Goal: Transaction & Acquisition: Book appointment/travel/reservation

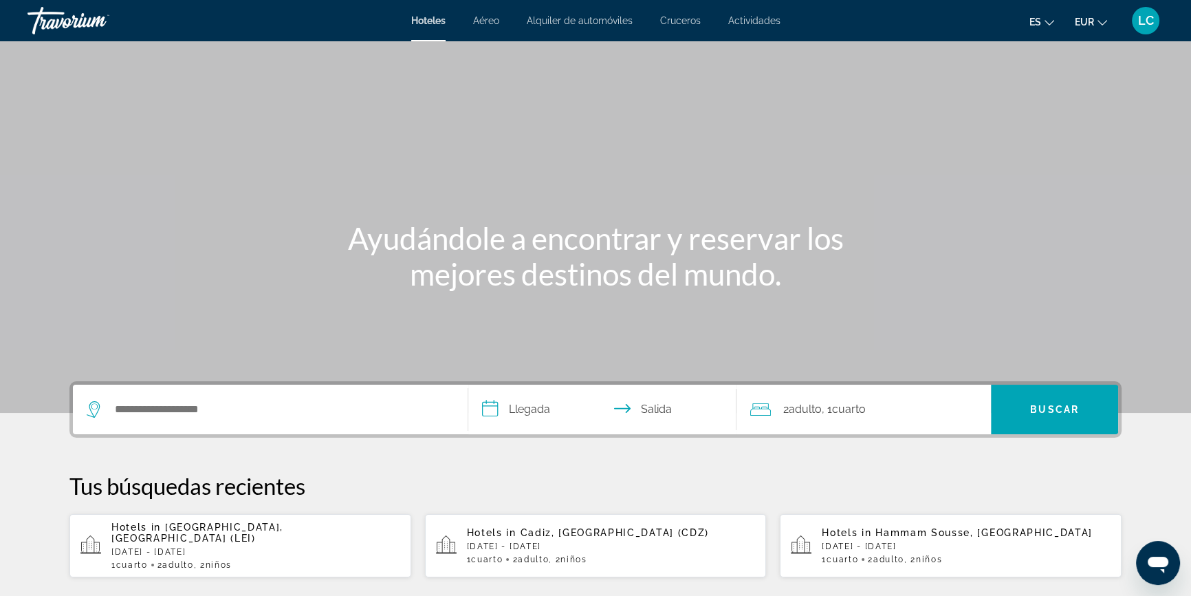
click at [584, 18] on span "Alquiler de automóviles" at bounding box center [580, 20] width 106 height 11
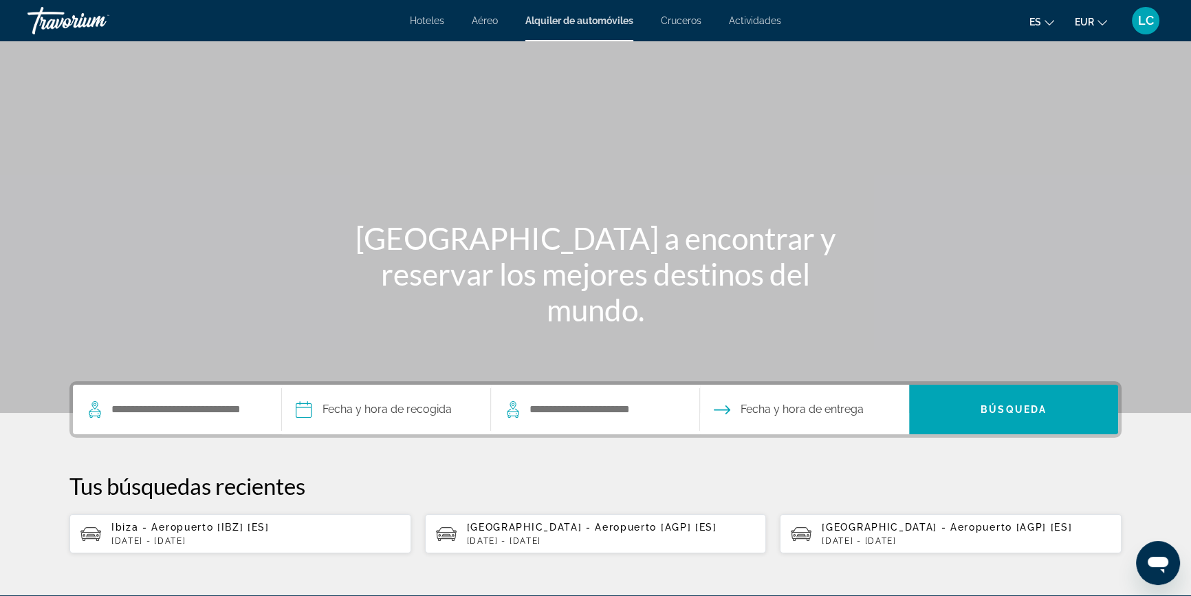
click at [254, 536] on p "[DATE] - [DATE]" at bounding box center [255, 541] width 289 height 10
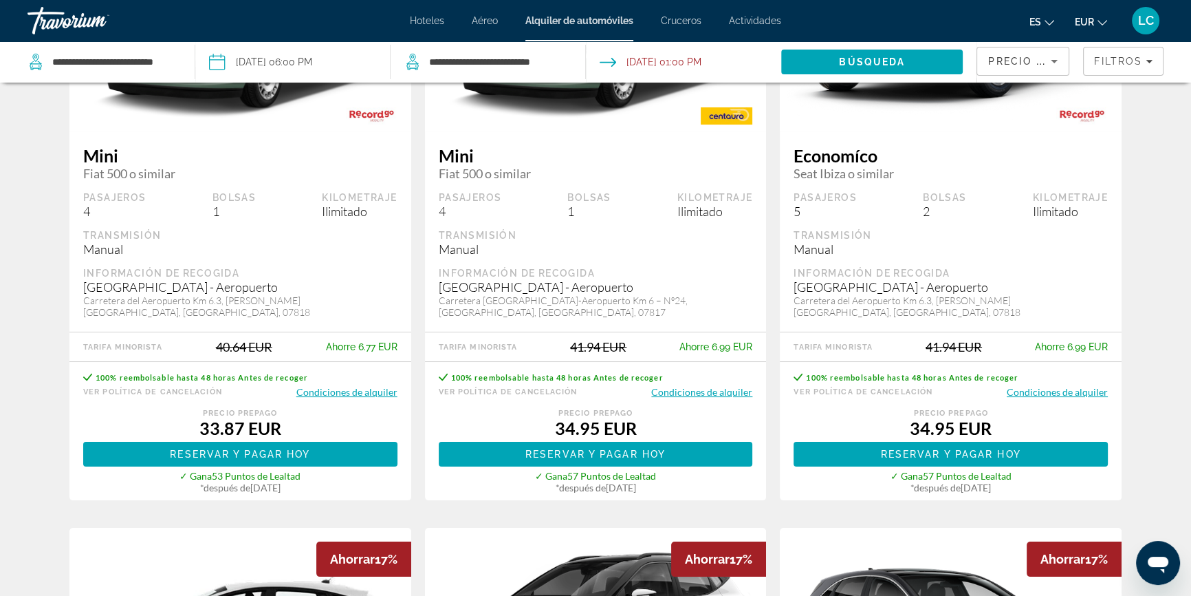
scroll to position [250, 0]
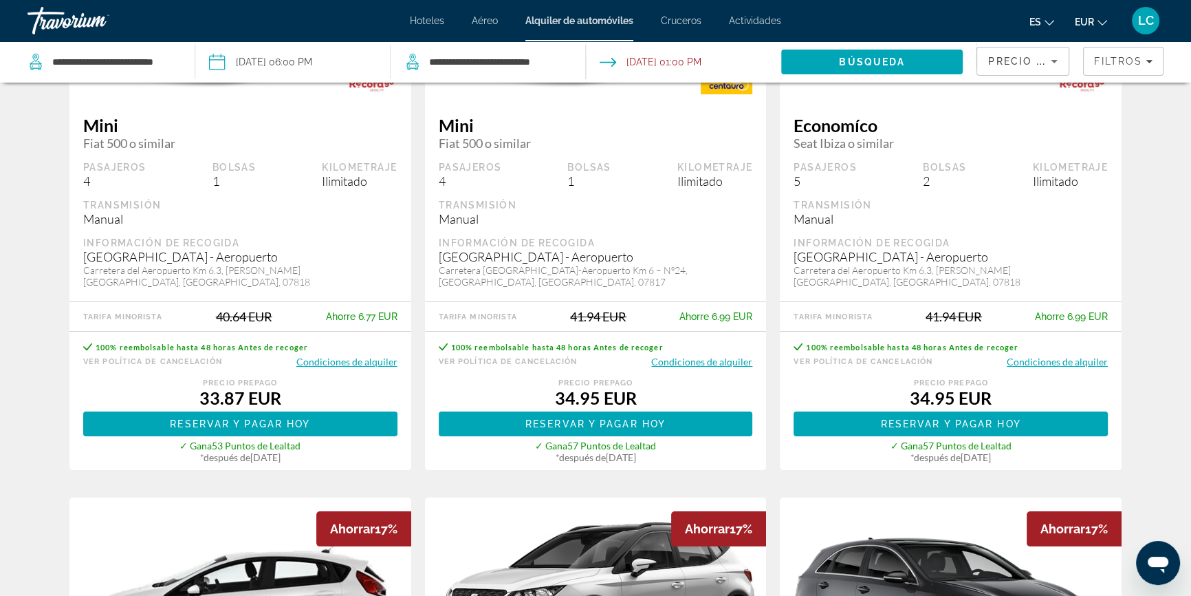
click at [1083, 355] on button "Condiciones de alquiler" at bounding box center [1057, 361] width 101 height 13
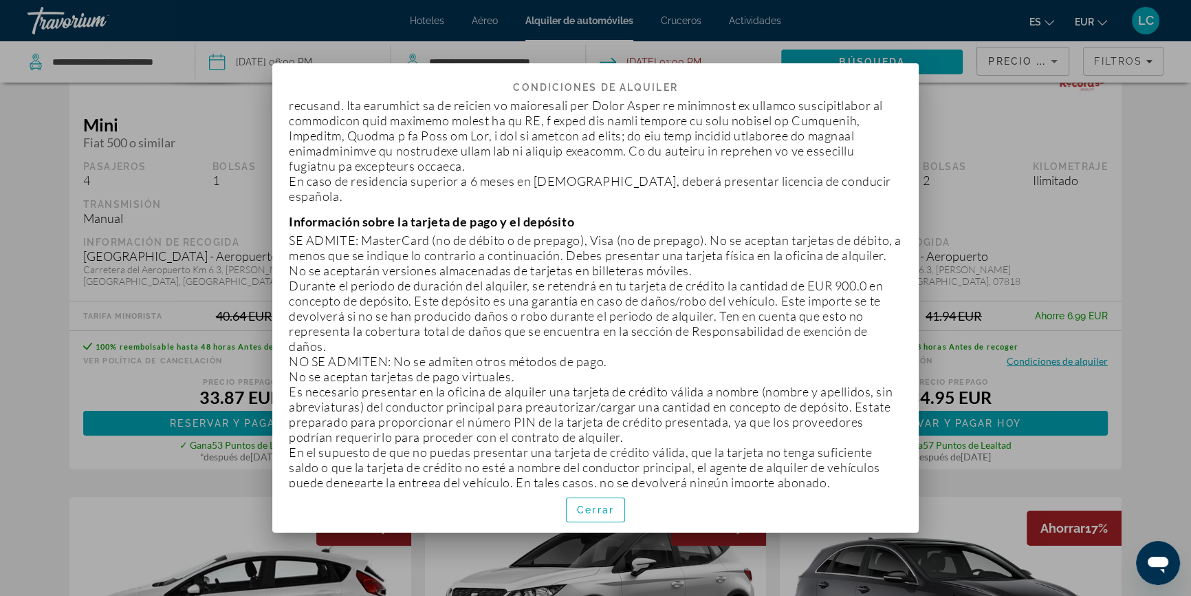
scroll to position [500, 0]
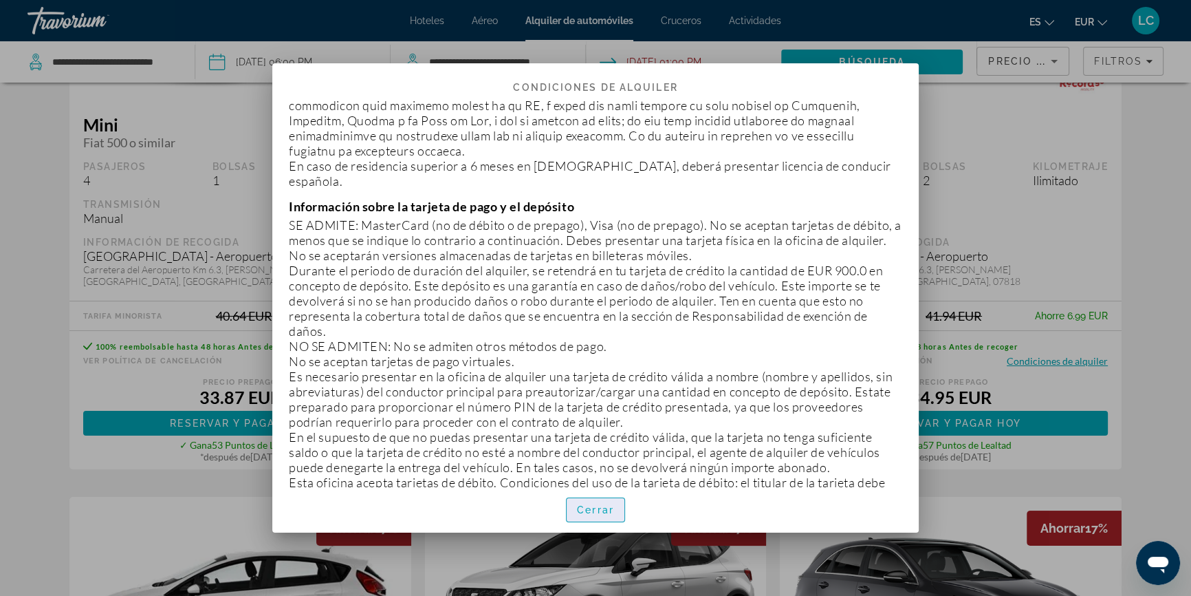
click at [583, 516] on span "button" at bounding box center [596, 509] width 58 height 33
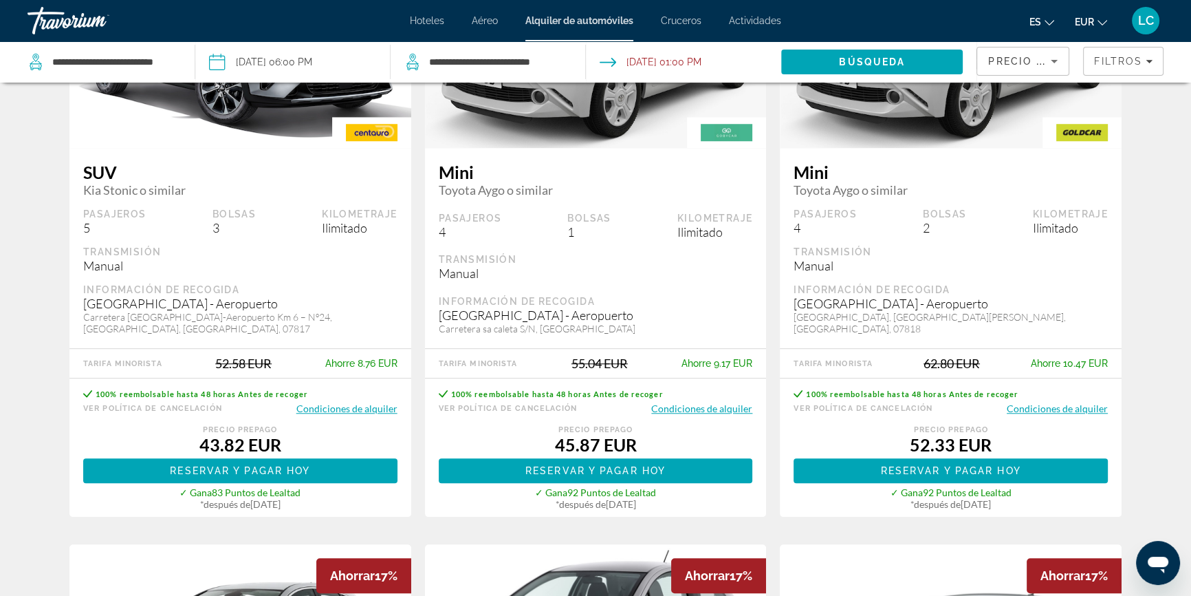
scroll to position [1437, 0]
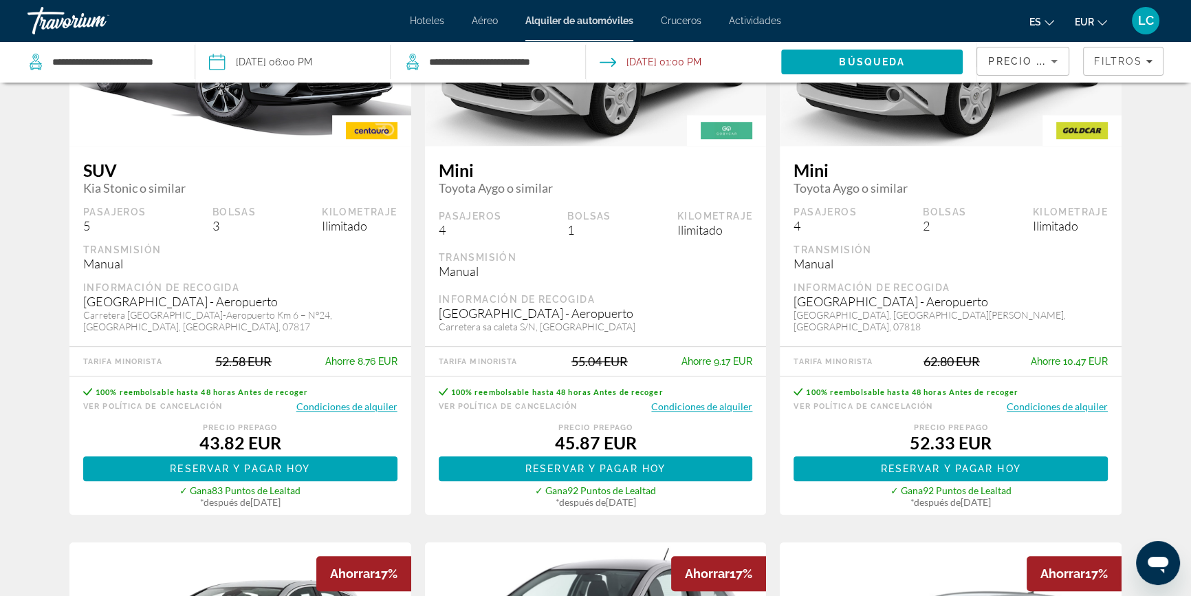
click at [362, 400] on button "Condiciones de alquiler" at bounding box center [346, 406] width 101 height 13
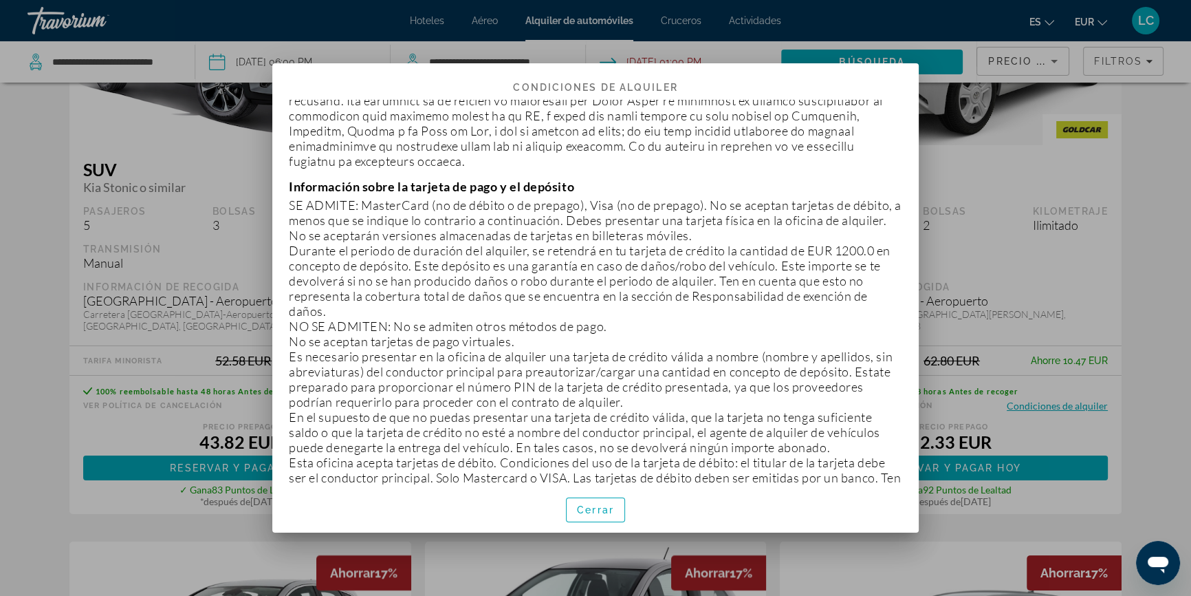
scroll to position [500, 0]
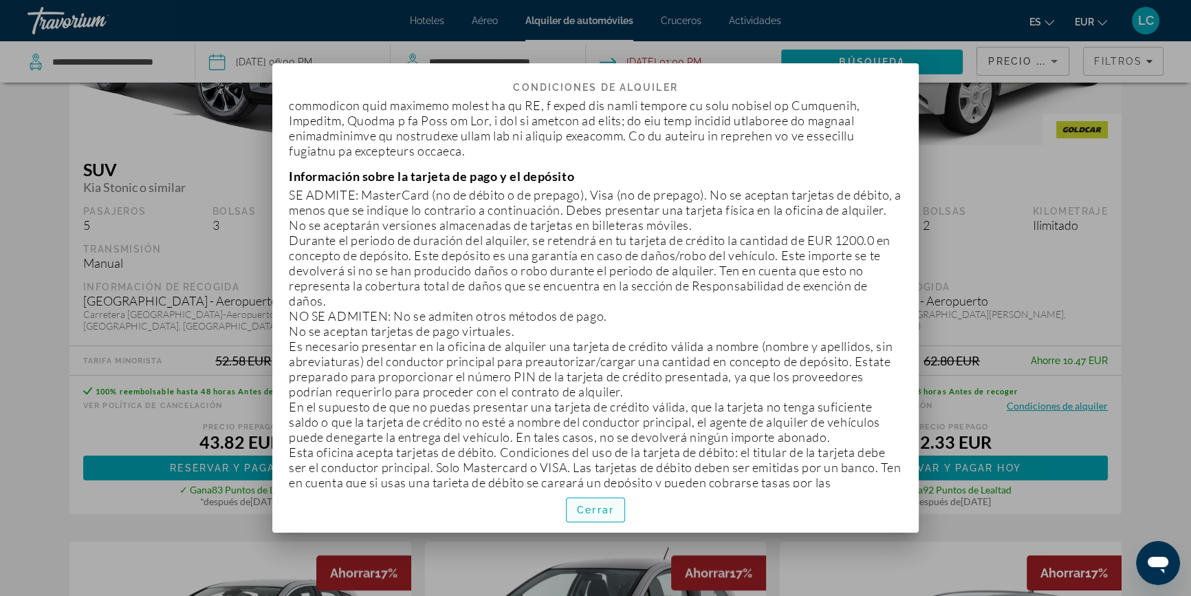
click at [607, 514] on span "Cerrar" at bounding box center [595, 509] width 37 height 11
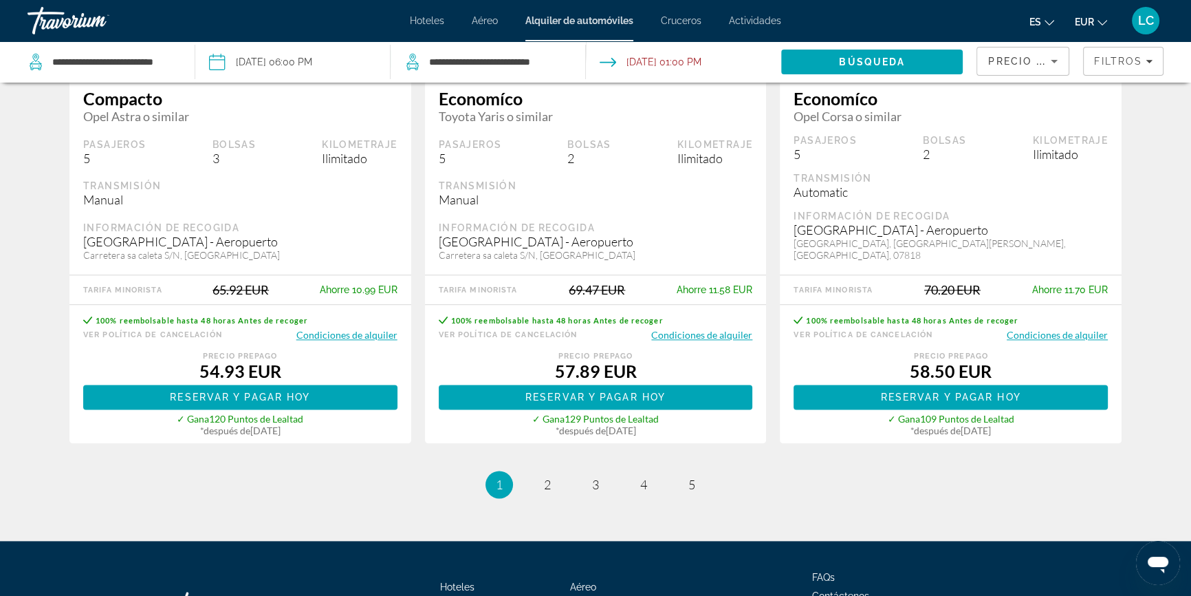
scroll to position [2188, 0]
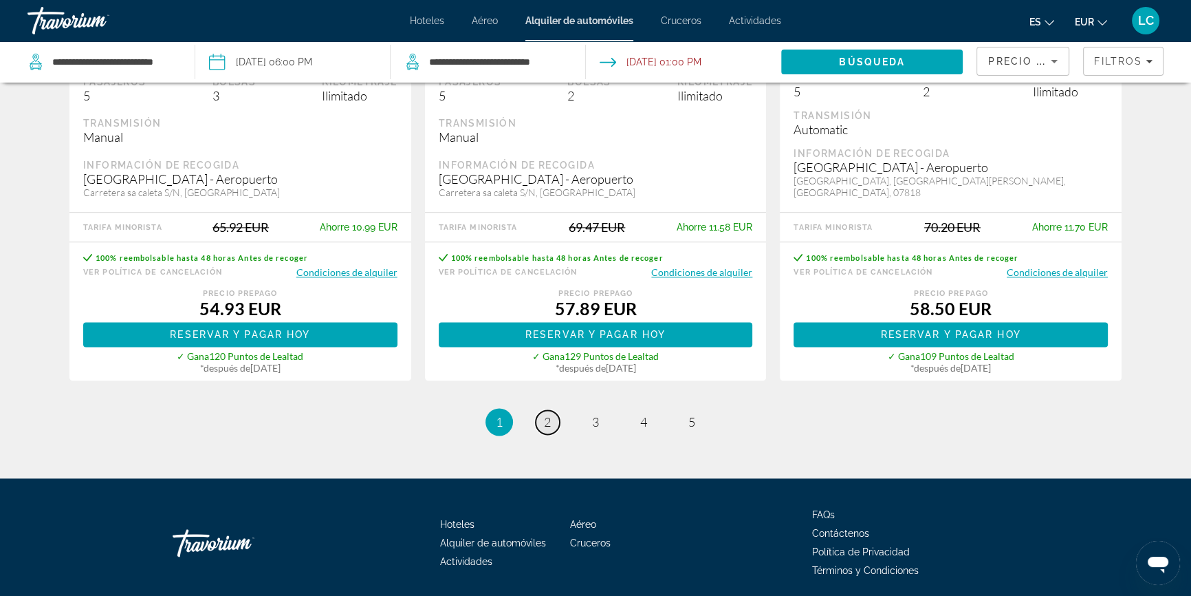
click at [548, 414] on span "2" at bounding box center [547, 421] width 7 height 15
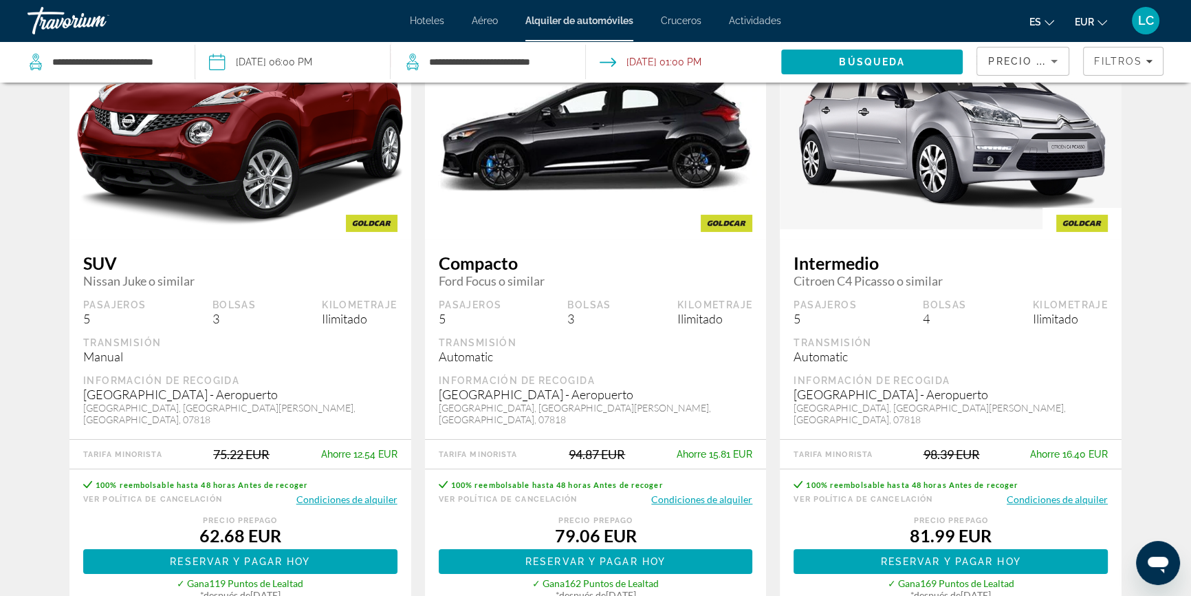
scroll to position [124, 0]
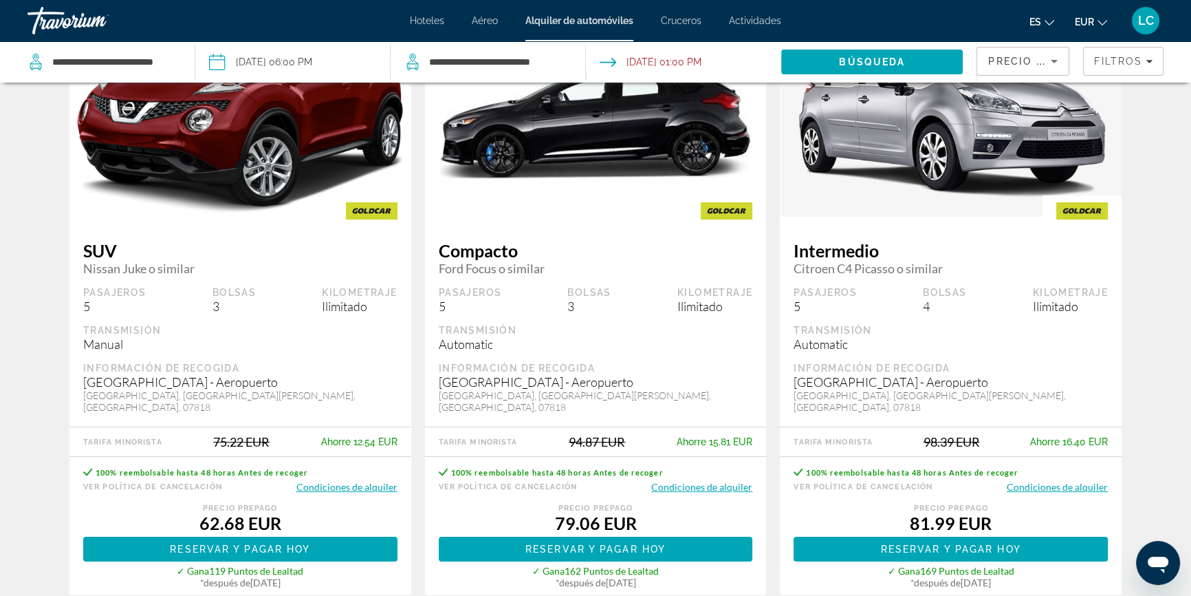
click at [373, 480] on button "Condiciones de alquiler" at bounding box center [346, 486] width 101 height 13
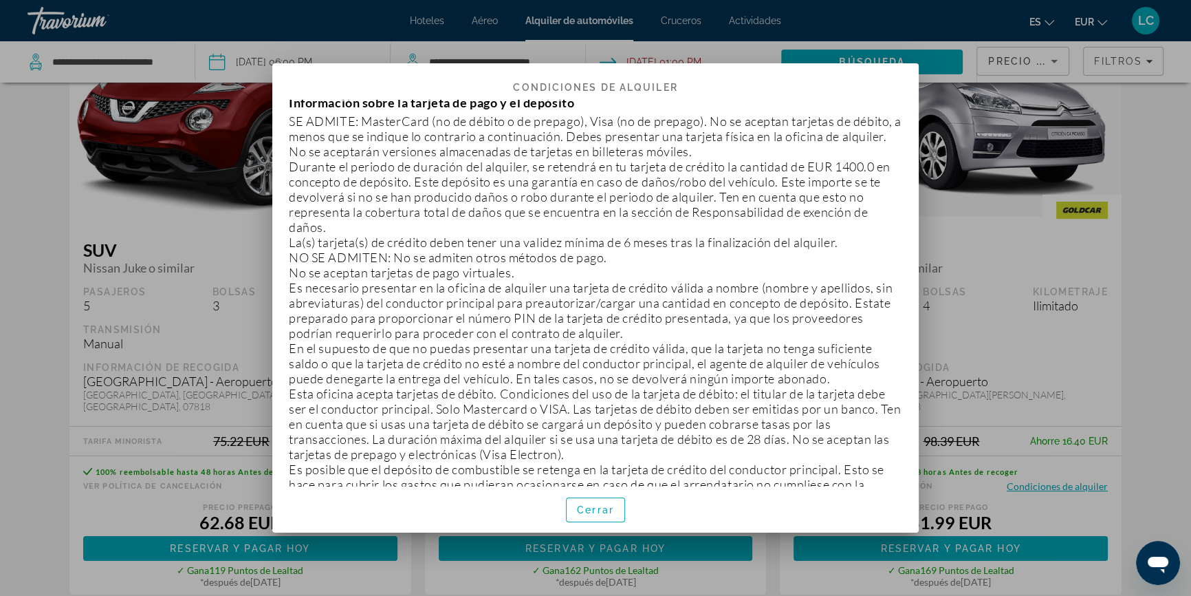
scroll to position [563, 0]
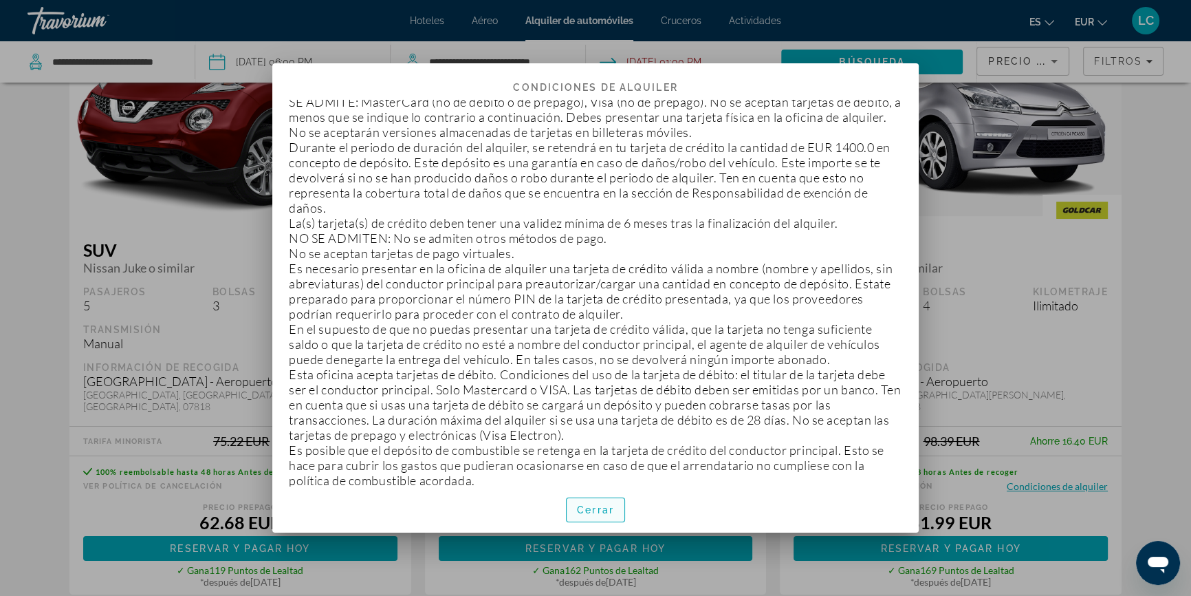
click at [594, 513] on span "Cerrar" at bounding box center [595, 509] width 37 height 11
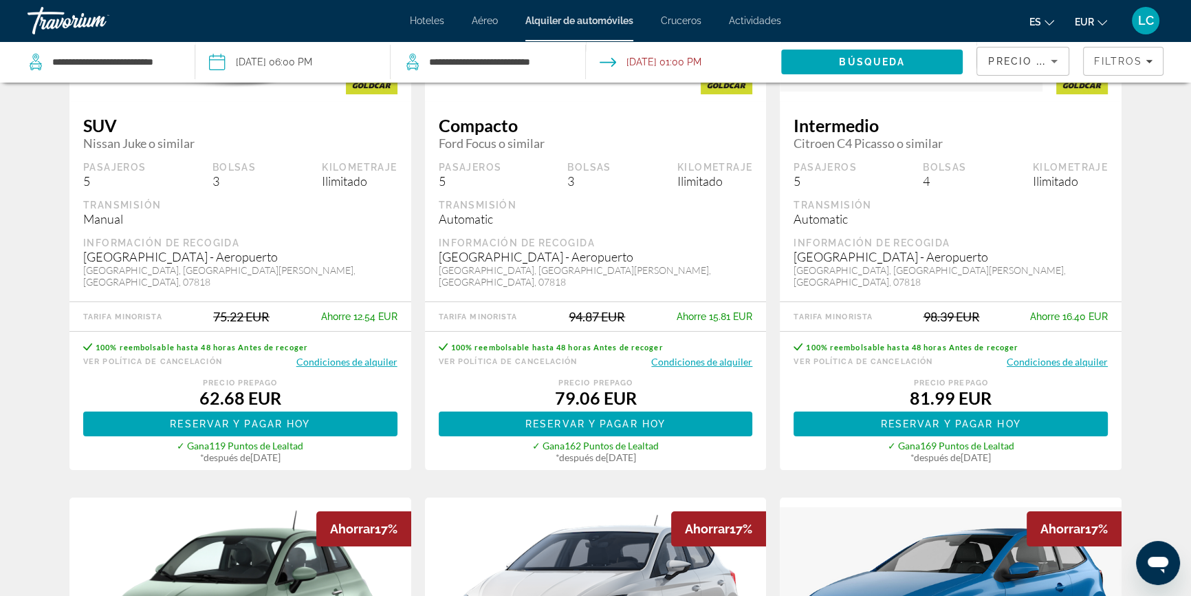
scroll to position [187, 0]
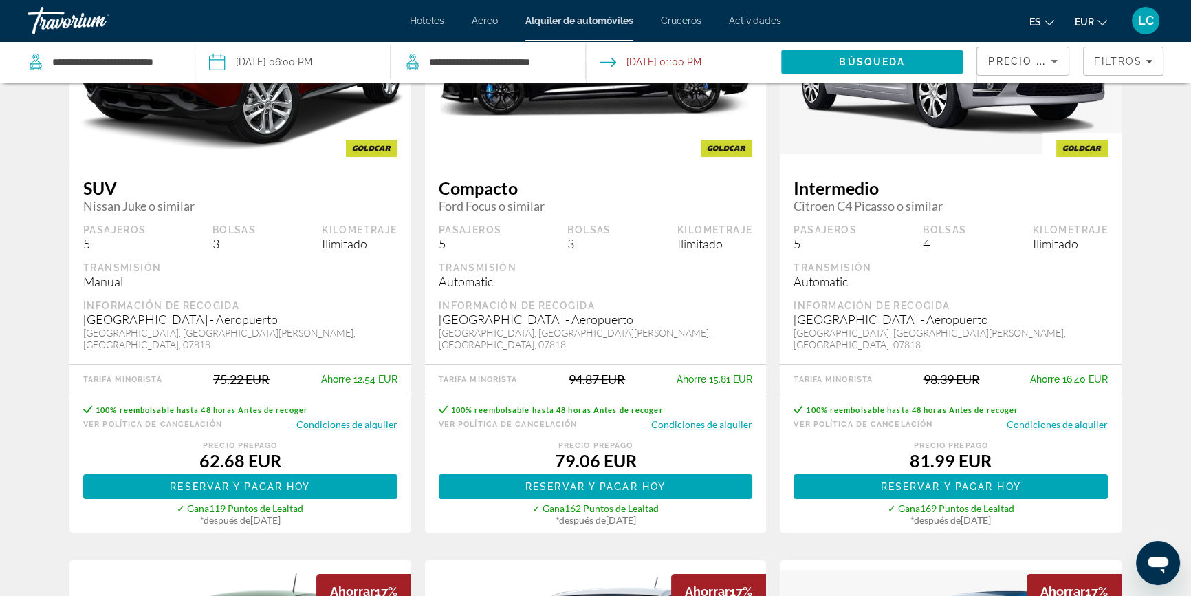
click at [1072, 417] on button "Condiciones de alquiler" at bounding box center [1057, 423] width 101 height 13
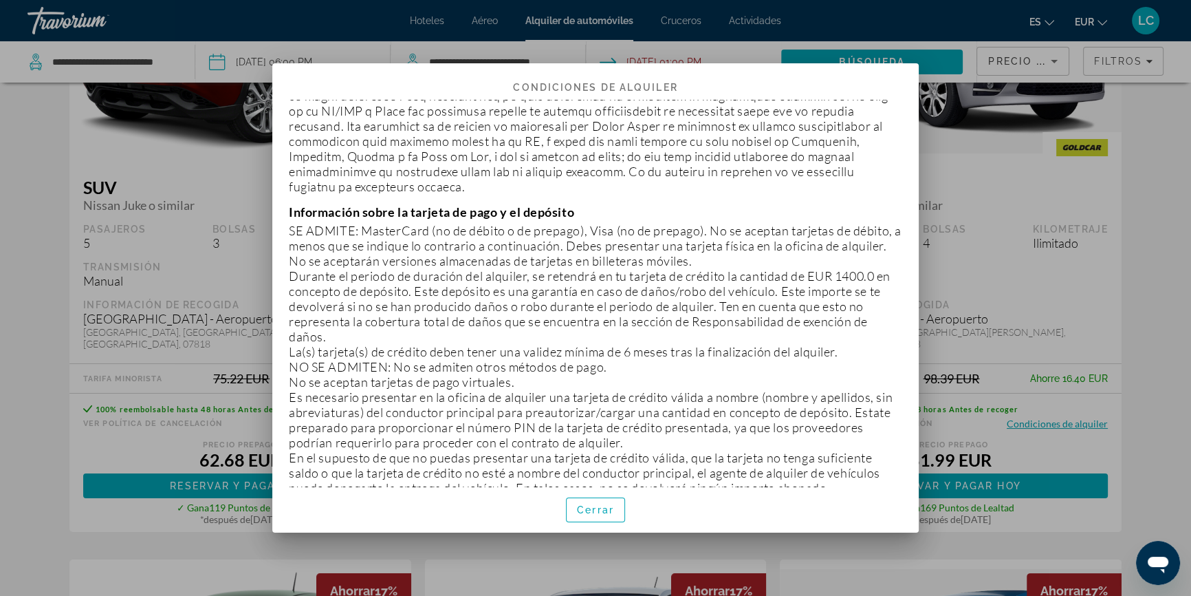
scroll to position [437, 0]
click at [585, 504] on span "Cerrar" at bounding box center [595, 509] width 37 height 11
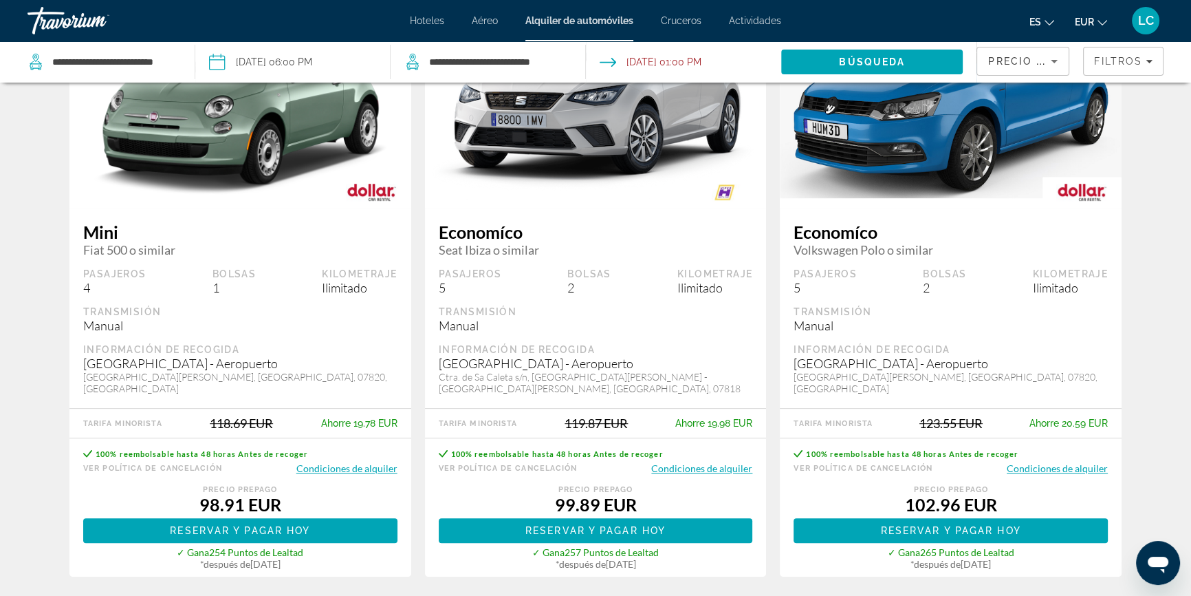
scroll to position [812, 0]
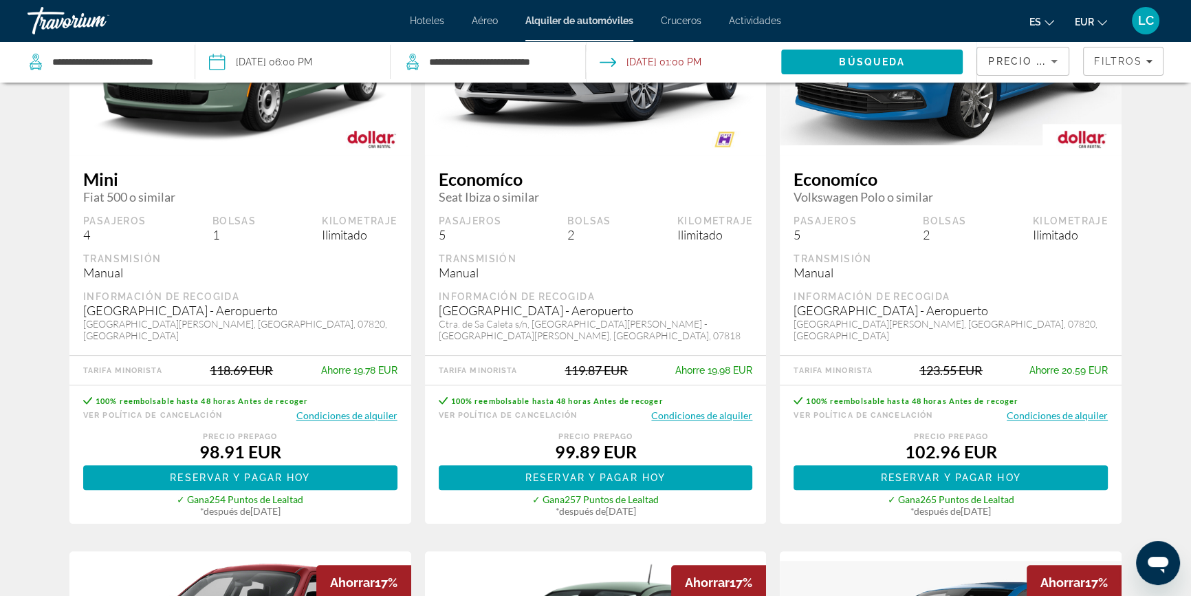
click at [731, 409] on button "Condiciones de alquiler" at bounding box center [701, 415] width 101 height 13
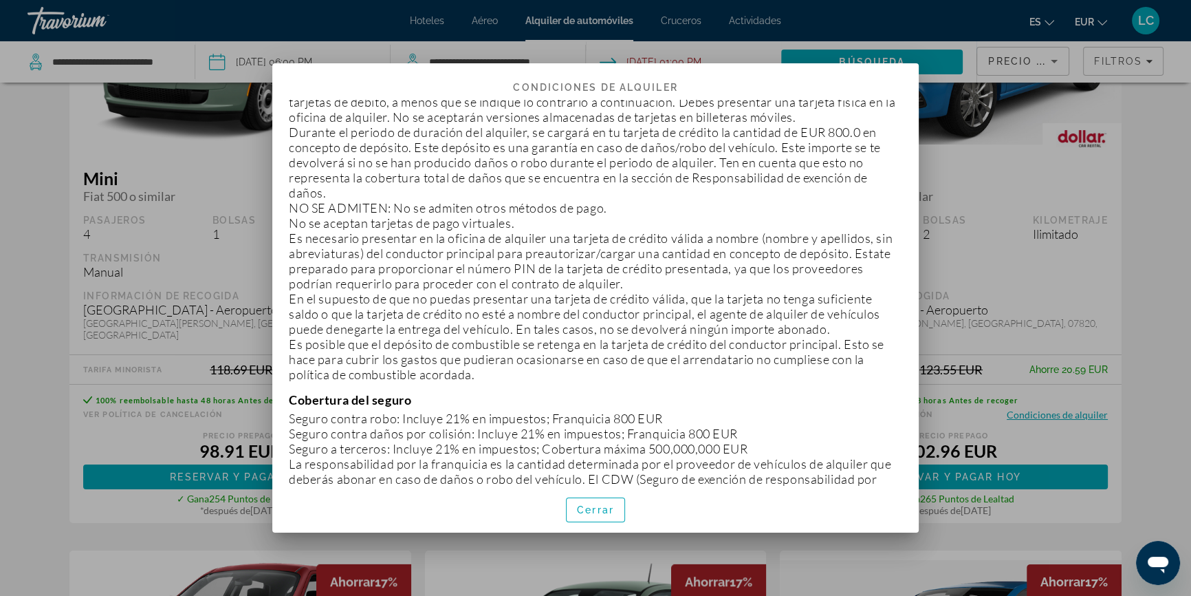
scroll to position [625, 0]
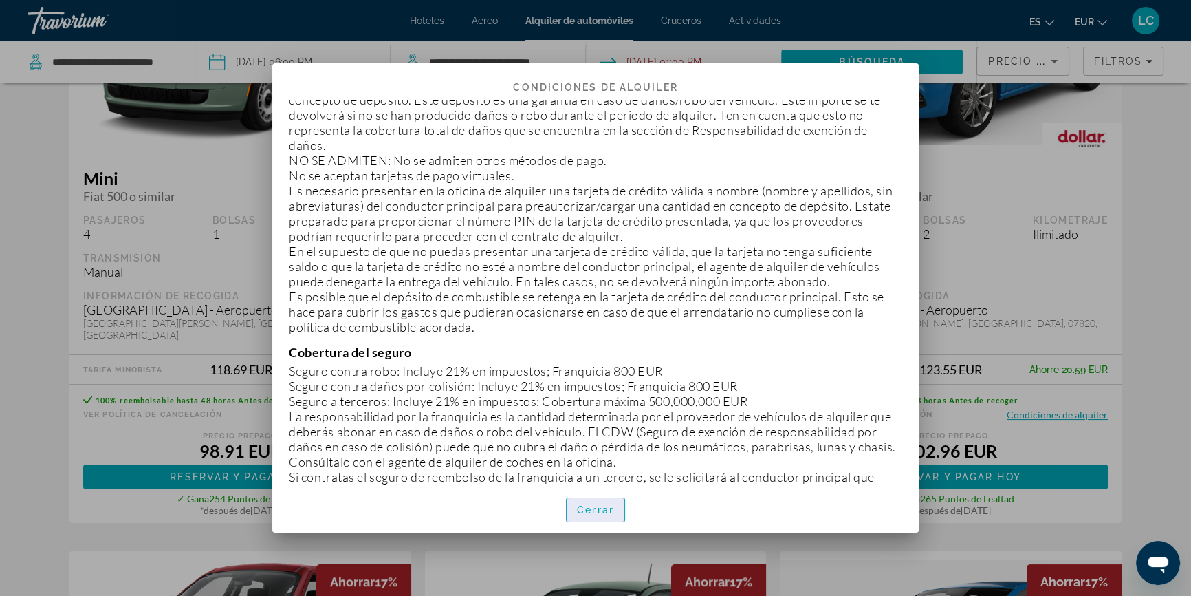
click at [608, 511] on span "Cerrar" at bounding box center [595, 509] width 37 height 11
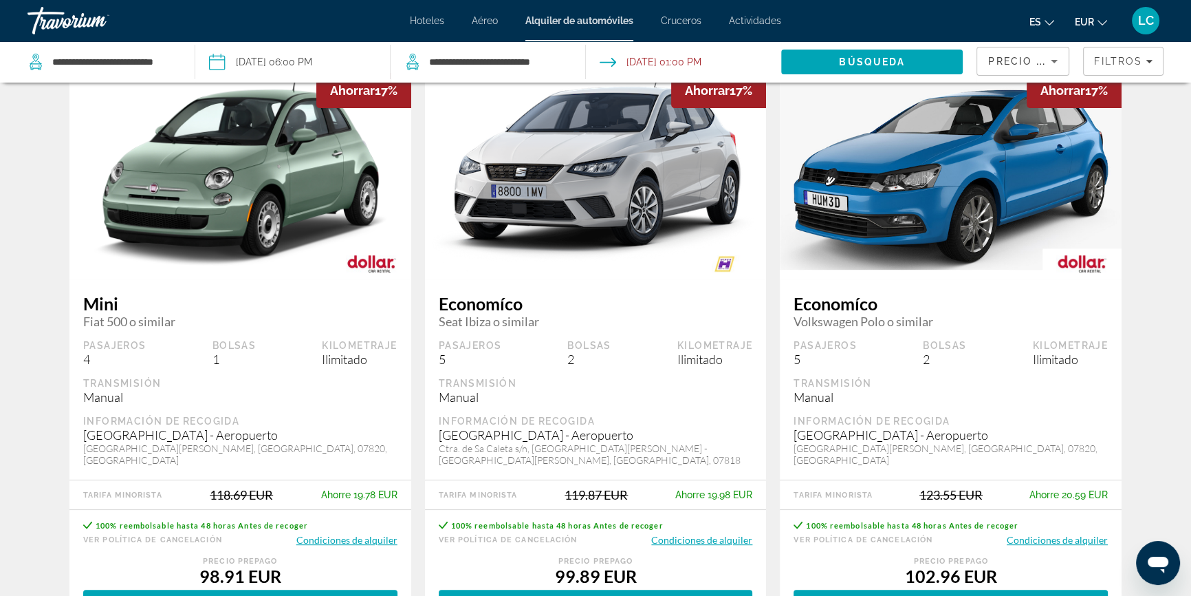
scroll to position [750, 0]
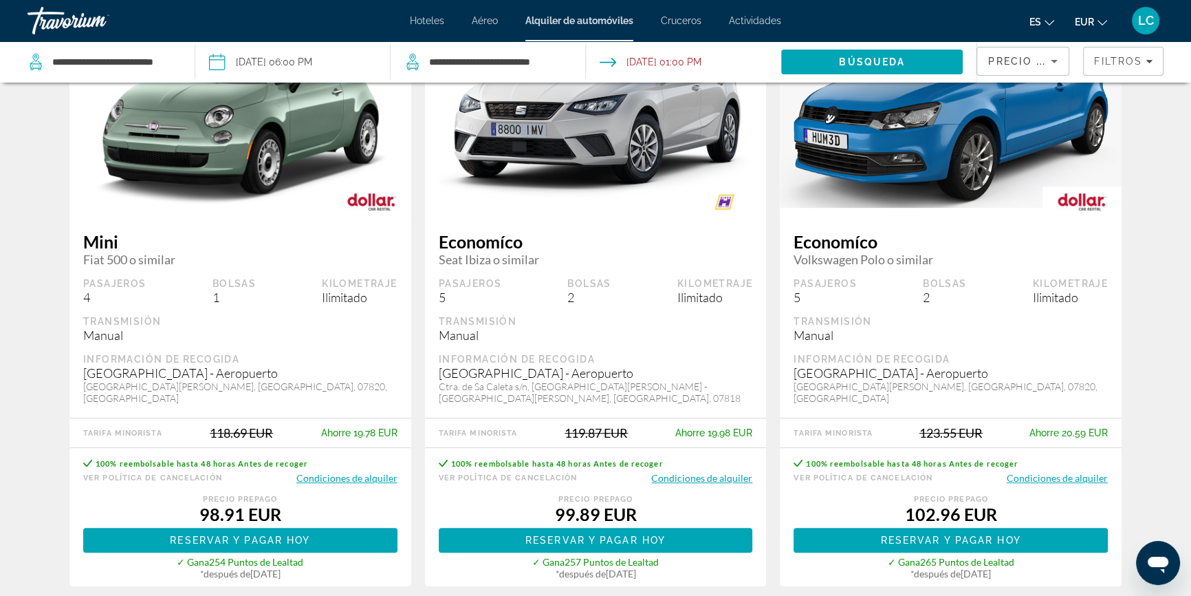
click at [1087, 471] on button "Condiciones de alquiler" at bounding box center [1057, 477] width 101 height 13
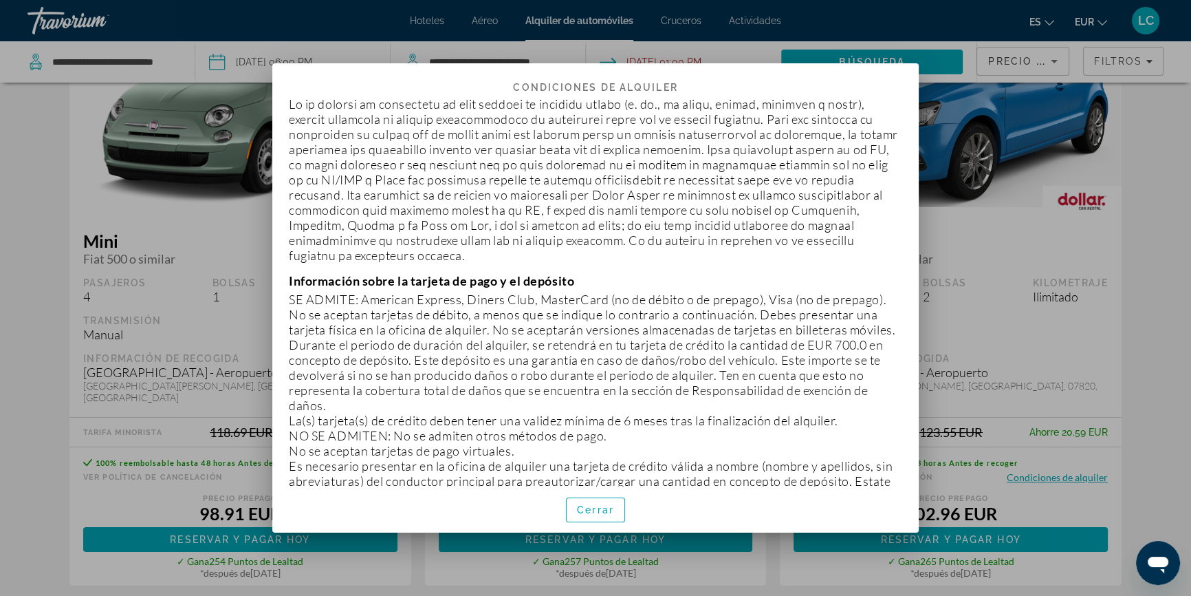
scroll to position [375, 0]
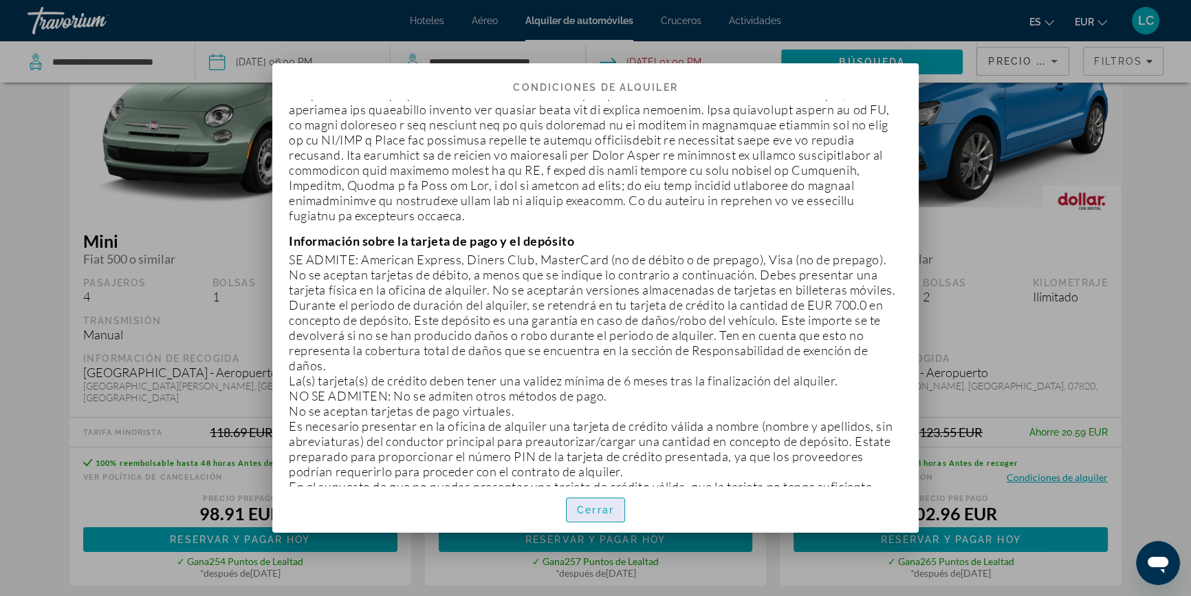
click at [587, 504] on span "Cerrar" at bounding box center [595, 509] width 37 height 11
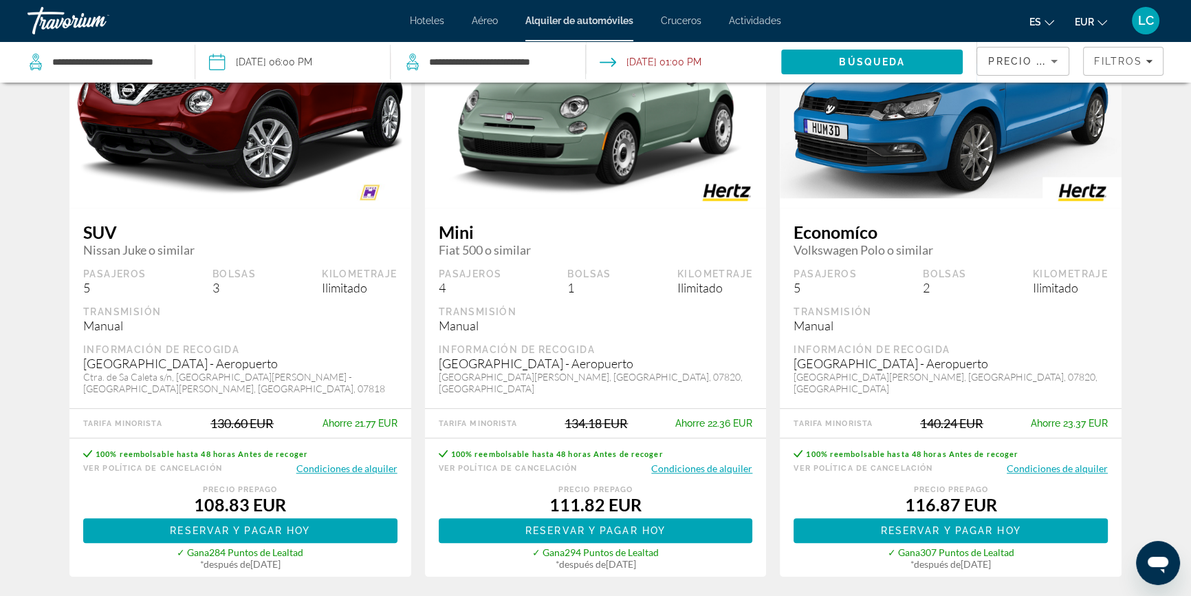
scroll to position [1313, 0]
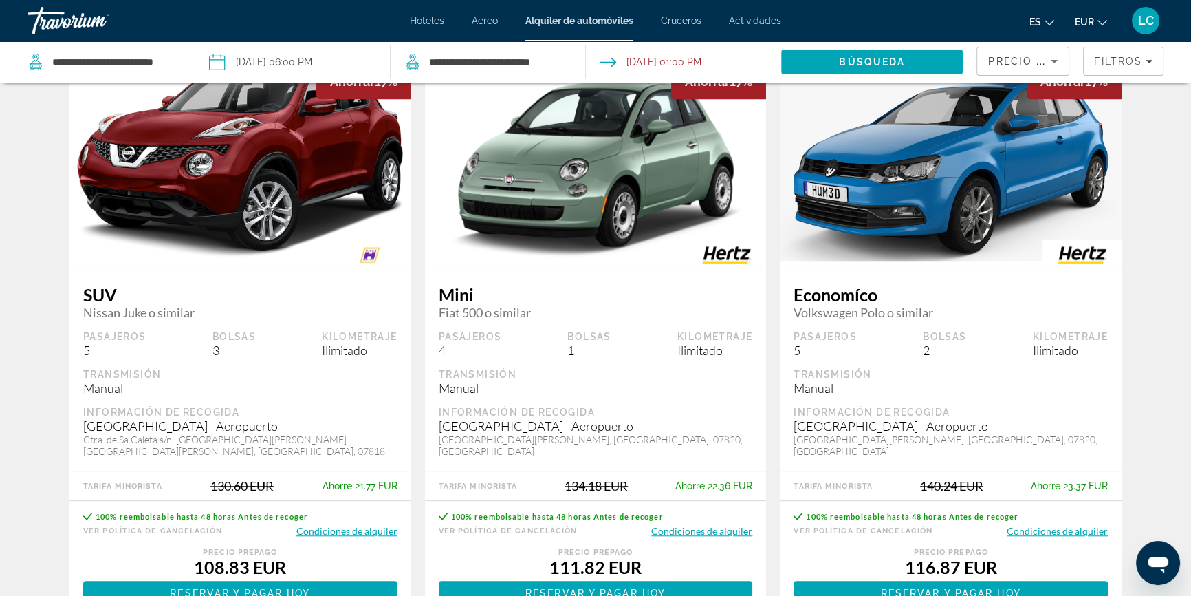
click at [322, 508] on div "100% reembolsable hasta 48 horas Antes de recoger" at bounding box center [240, 516] width 314 height 17
click at [335, 524] on button "Condiciones de alquiler" at bounding box center [346, 530] width 101 height 13
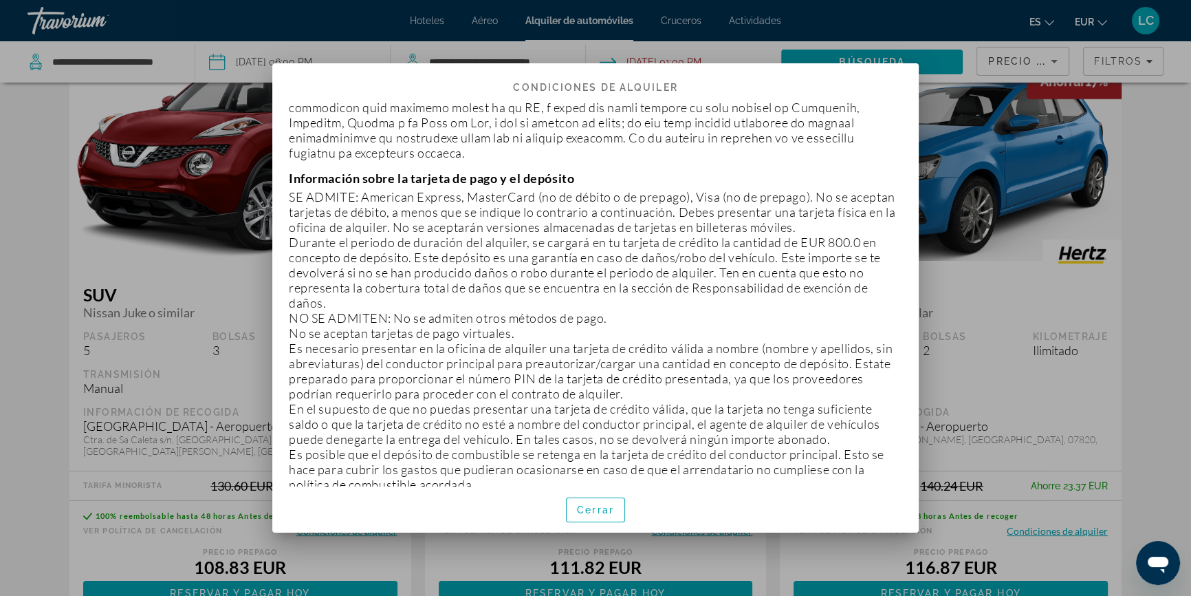
scroll to position [500, 0]
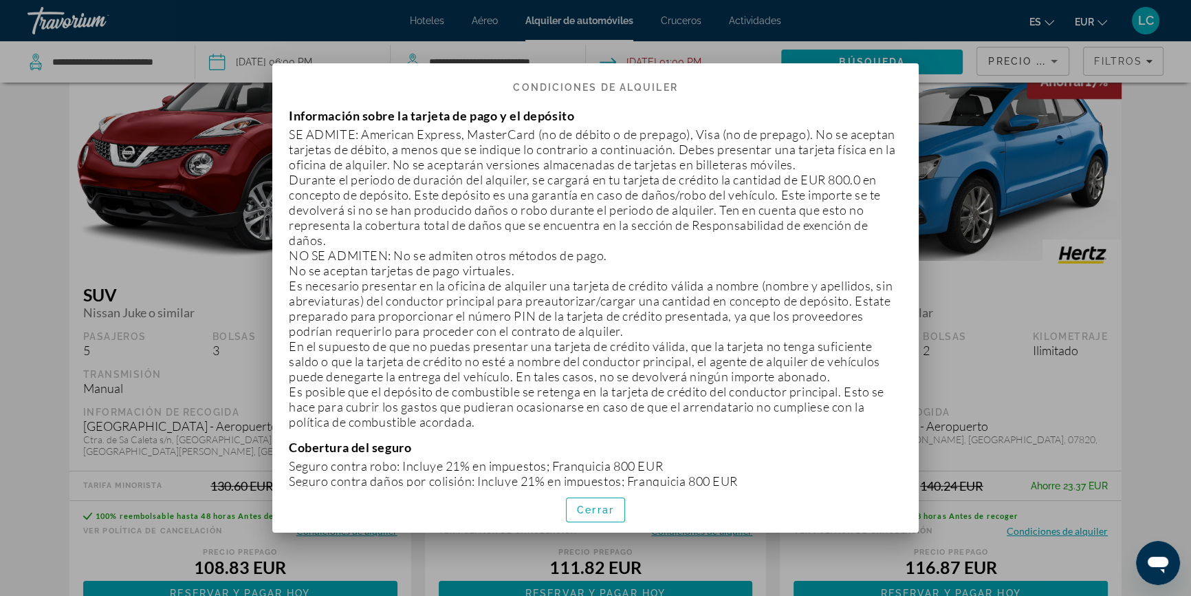
click at [964, 309] on div at bounding box center [595, 298] width 1191 height 596
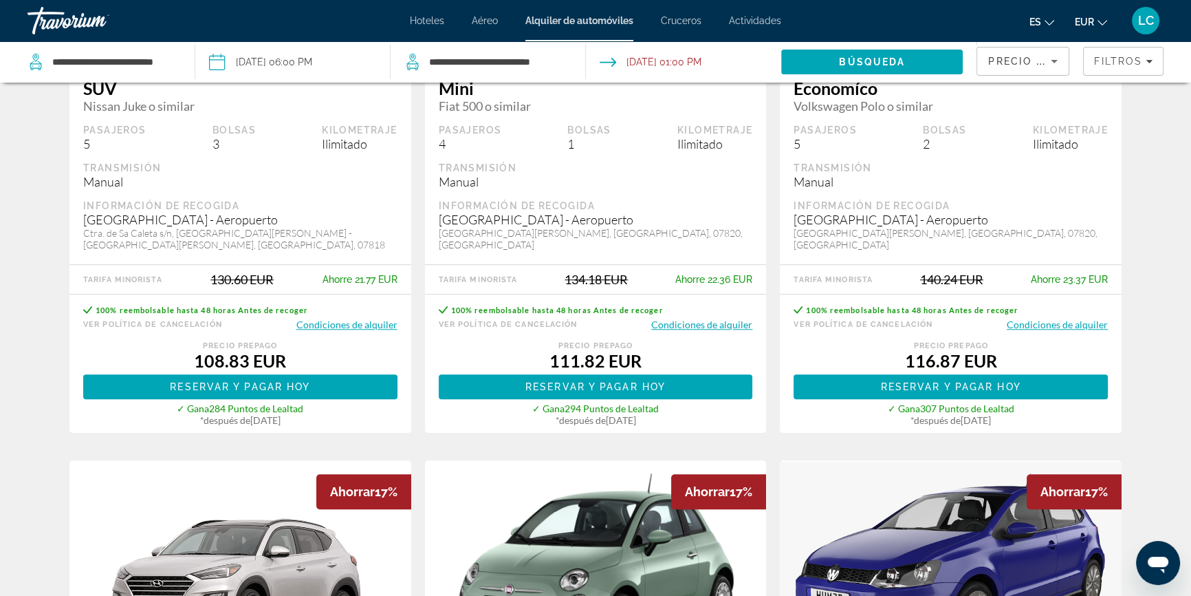
scroll to position [1500, 0]
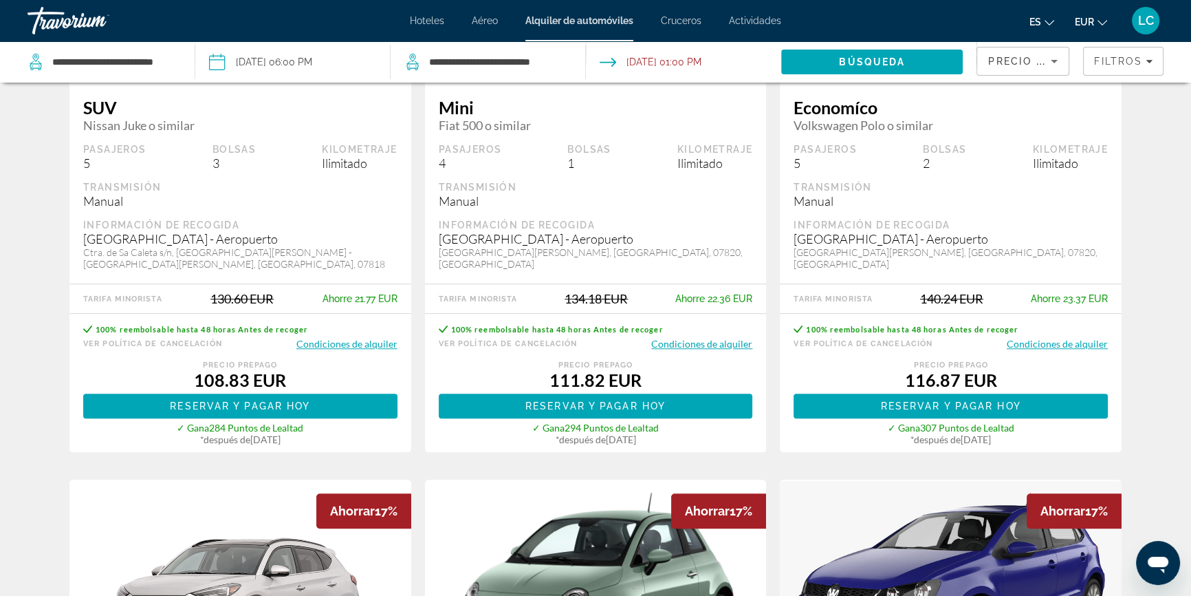
click at [1072, 337] on button "Condiciones de alquiler" at bounding box center [1057, 343] width 101 height 13
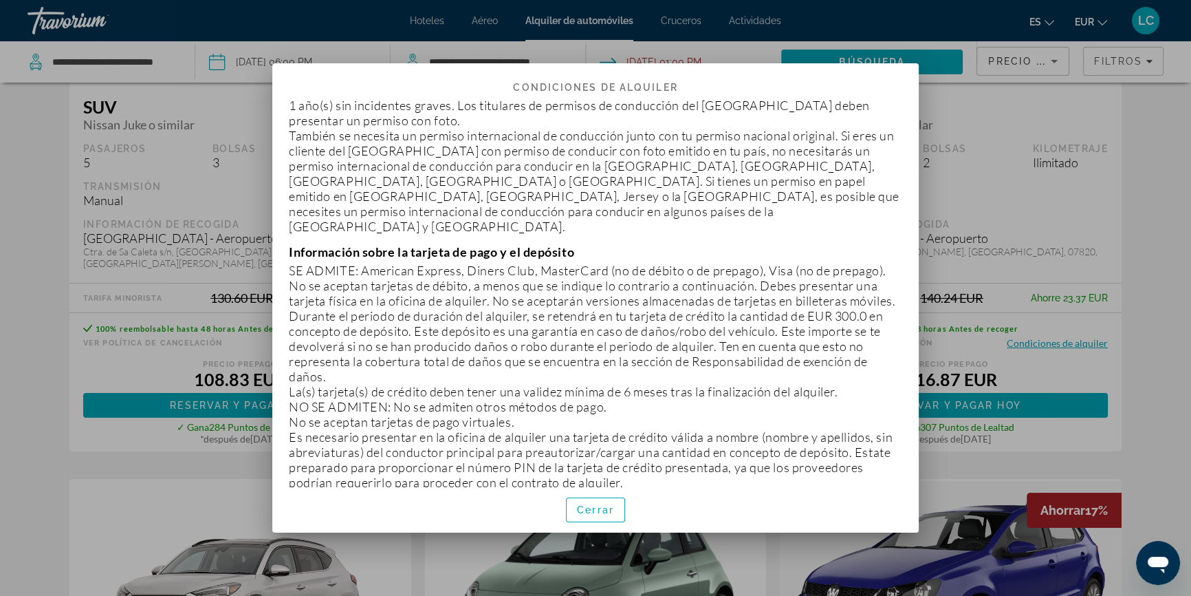
scroll to position [375, 0]
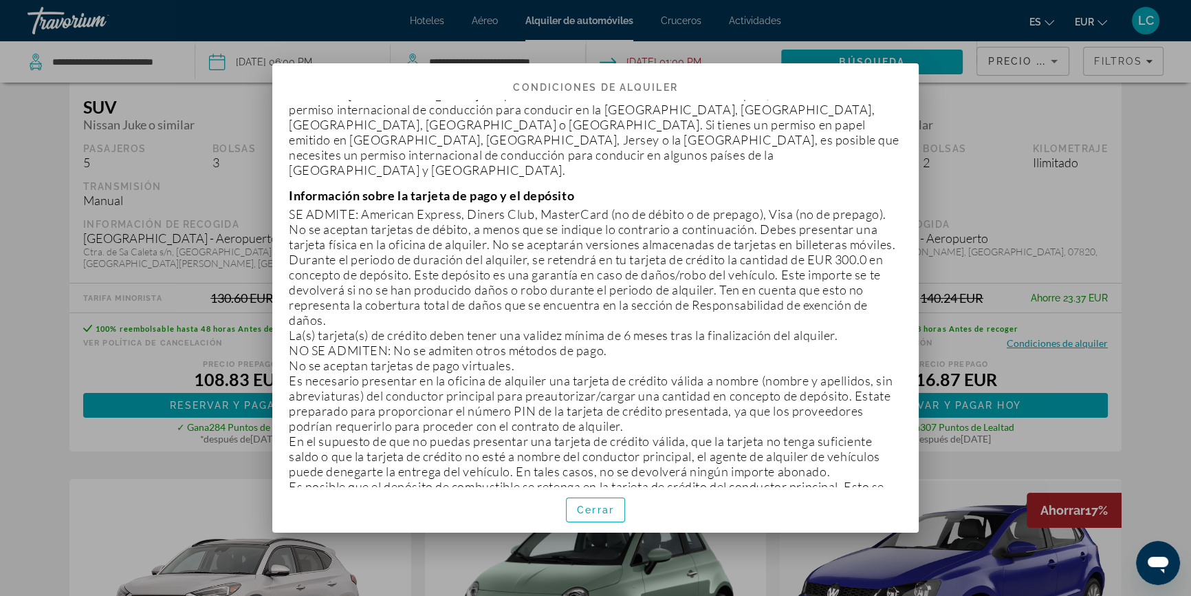
click at [968, 311] on div at bounding box center [595, 298] width 1191 height 596
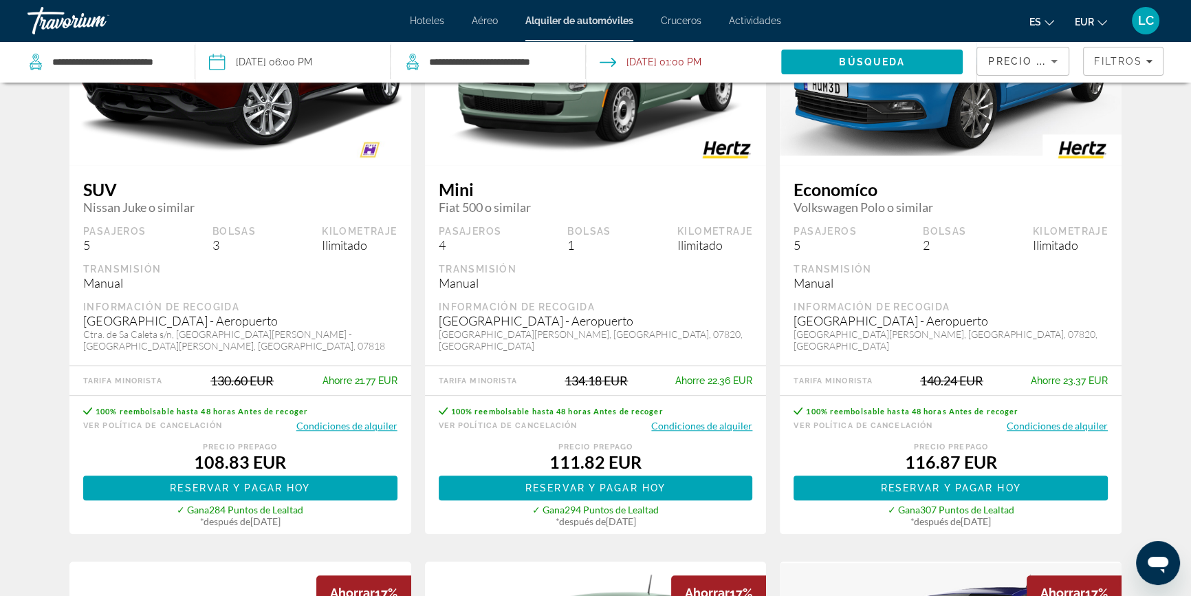
scroll to position [1437, 0]
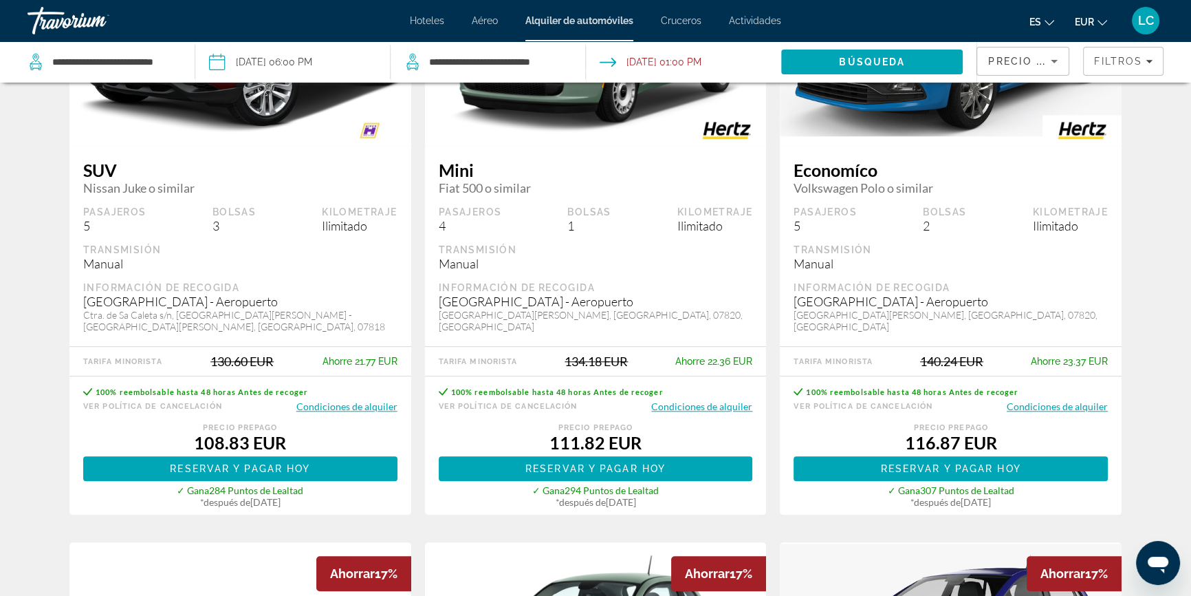
click at [729, 400] on button "Condiciones de alquiler" at bounding box center [701, 406] width 101 height 13
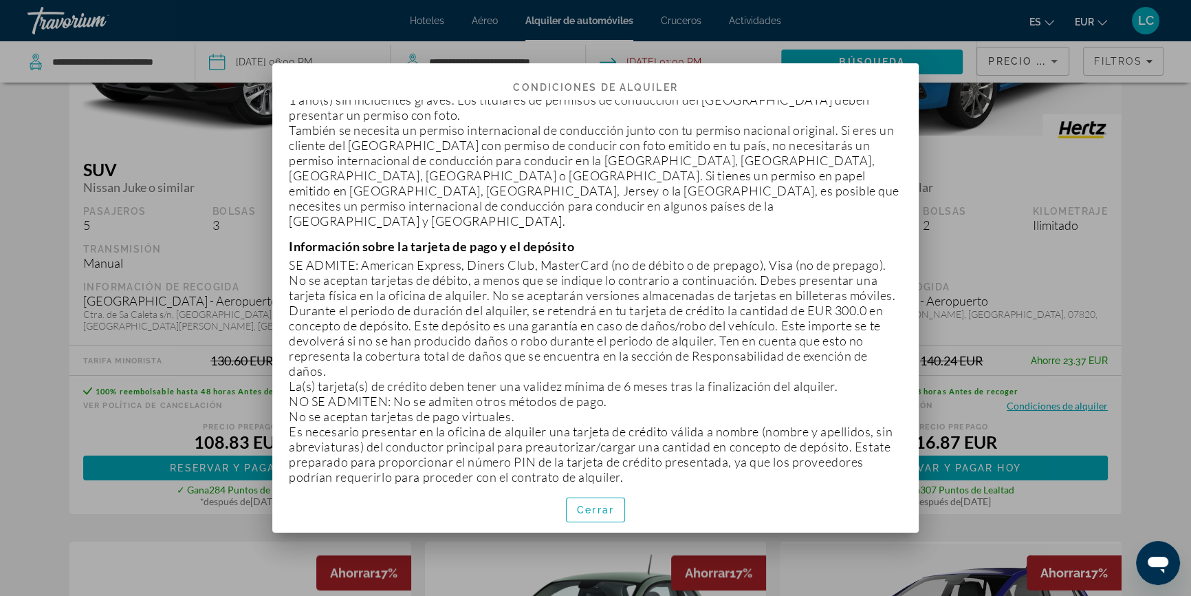
scroll to position [375, 0]
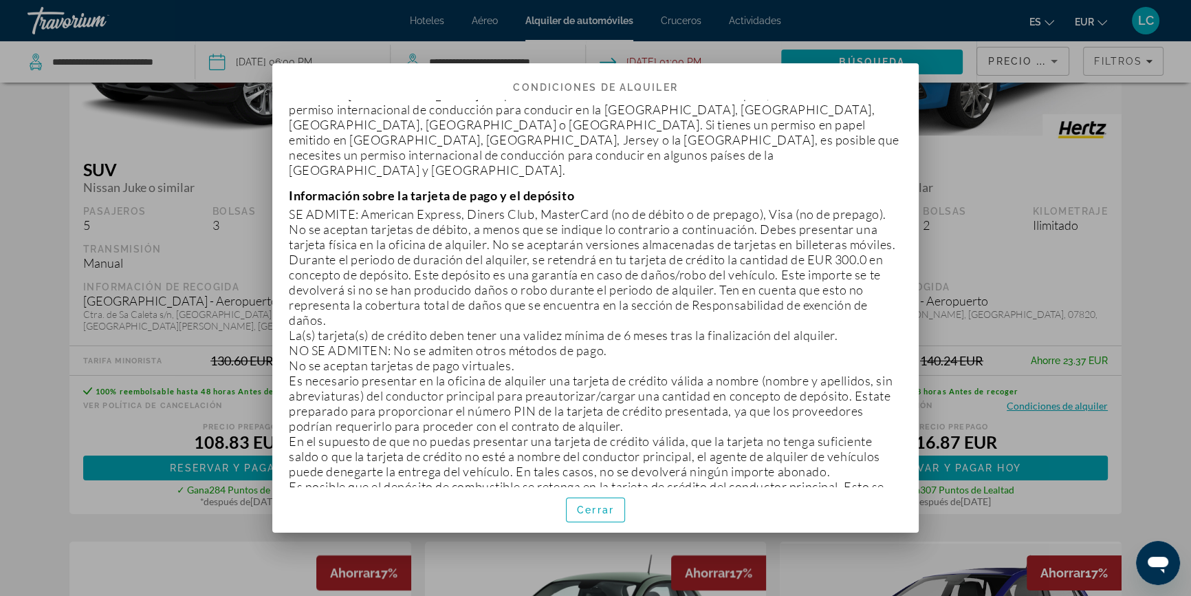
click at [1097, 305] on div at bounding box center [595, 298] width 1191 height 596
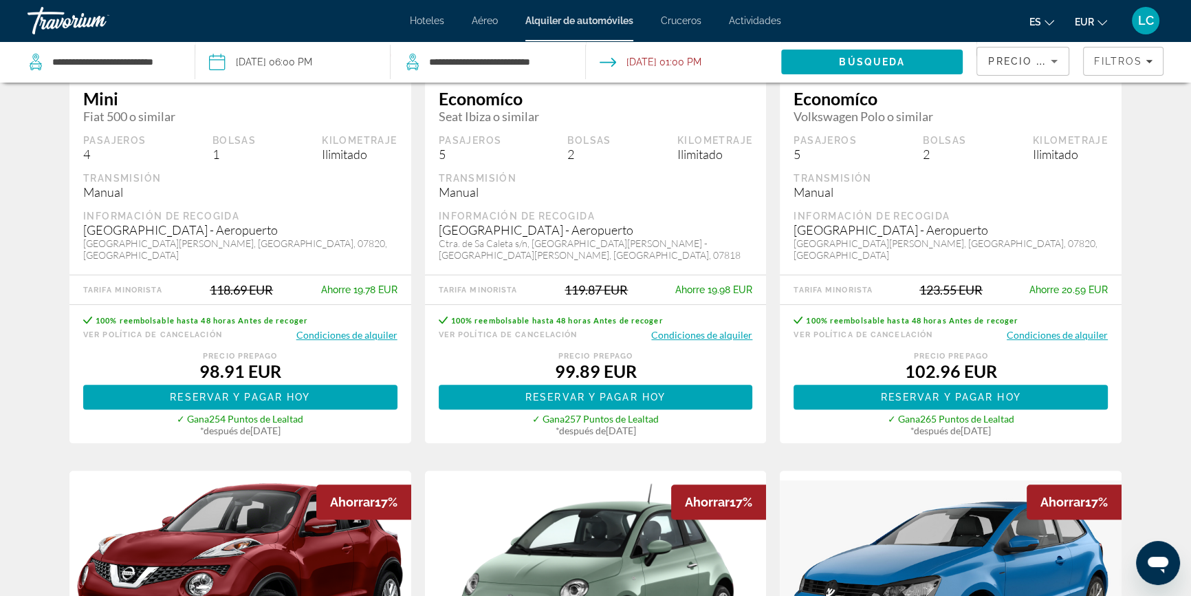
scroll to position [891, 0]
